Goal: Navigation & Orientation: Find specific page/section

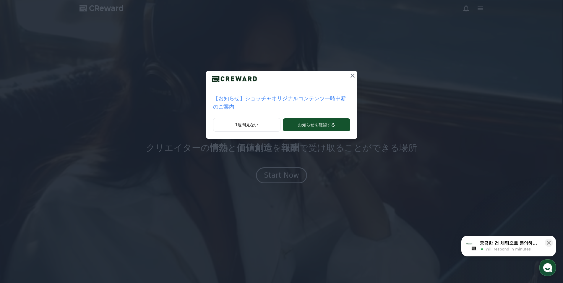
click at [349, 77] on icon at bounding box center [352, 75] width 7 height 7
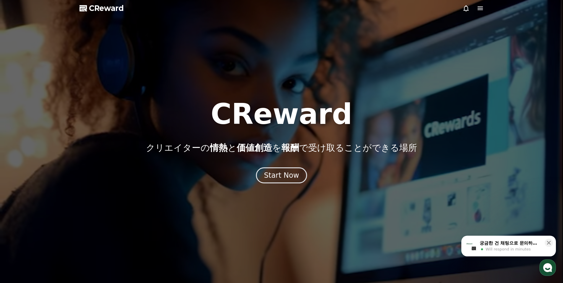
click at [480, 9] on icon at bounding box center [480, 9] width 5 height 4
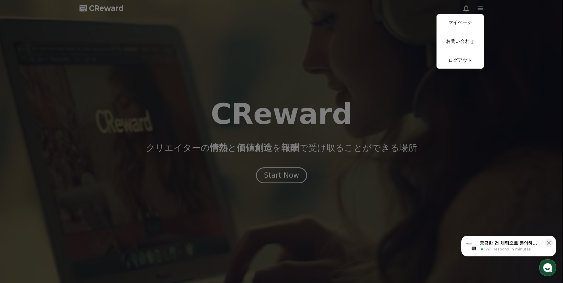
click at [466, 22] on link "マイページ" at bounding box center [460, 22] width 47 height 17
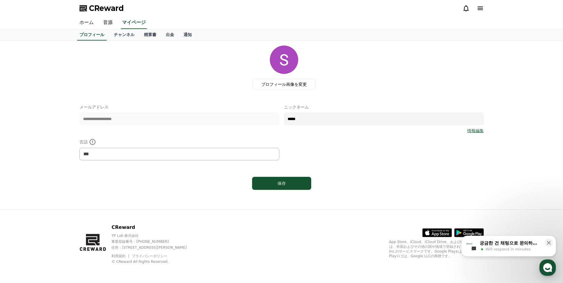
click at [83, 22] on link "ホーム" at bounding box center [87, 23] width 24 height 12
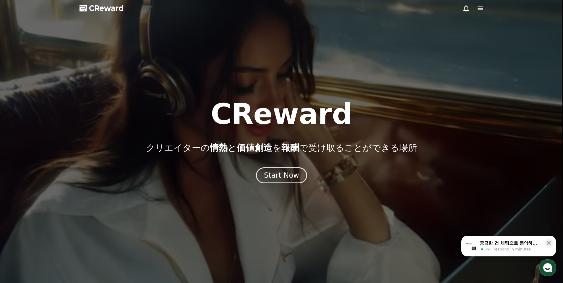
click at [479, 7] on icon at bounding box center [480, 9] width 5 height 4
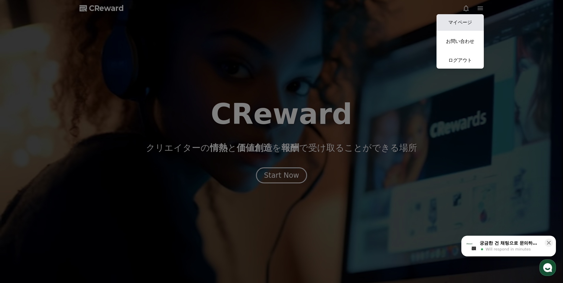
click at [471, 23] on link "マイページ" at bounding box center [460, 22] width 47 height 17
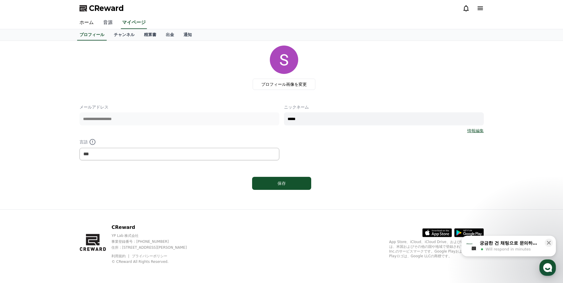
click at [105, 23] on link "音源" at bounding box center [108, 23] width 19 height 12
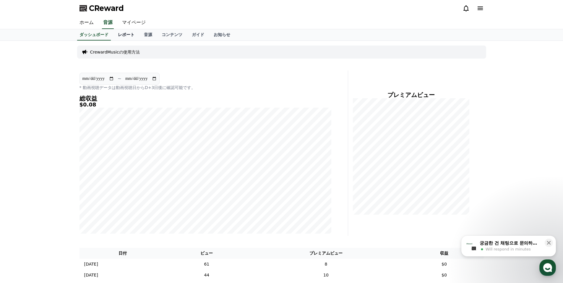
click at [116, 32] on link "レポート" at bounding box center [126, 34] width 26 height 11
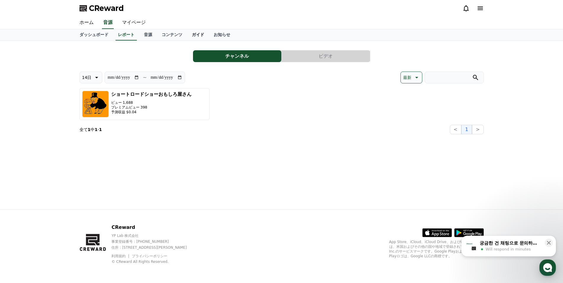
click at [187, 35] on link "ガイド" at bounding box center [198, 34] width 22 height 11
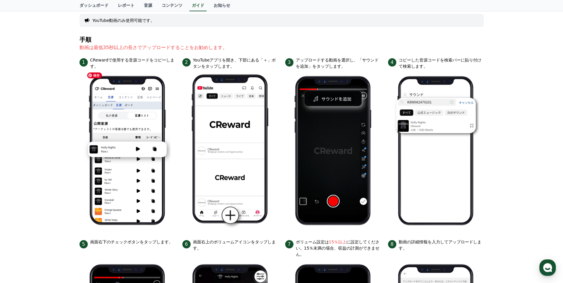
scroll to position [30, 0]
